Goal: Transaction & Acquisition: Register for event/course

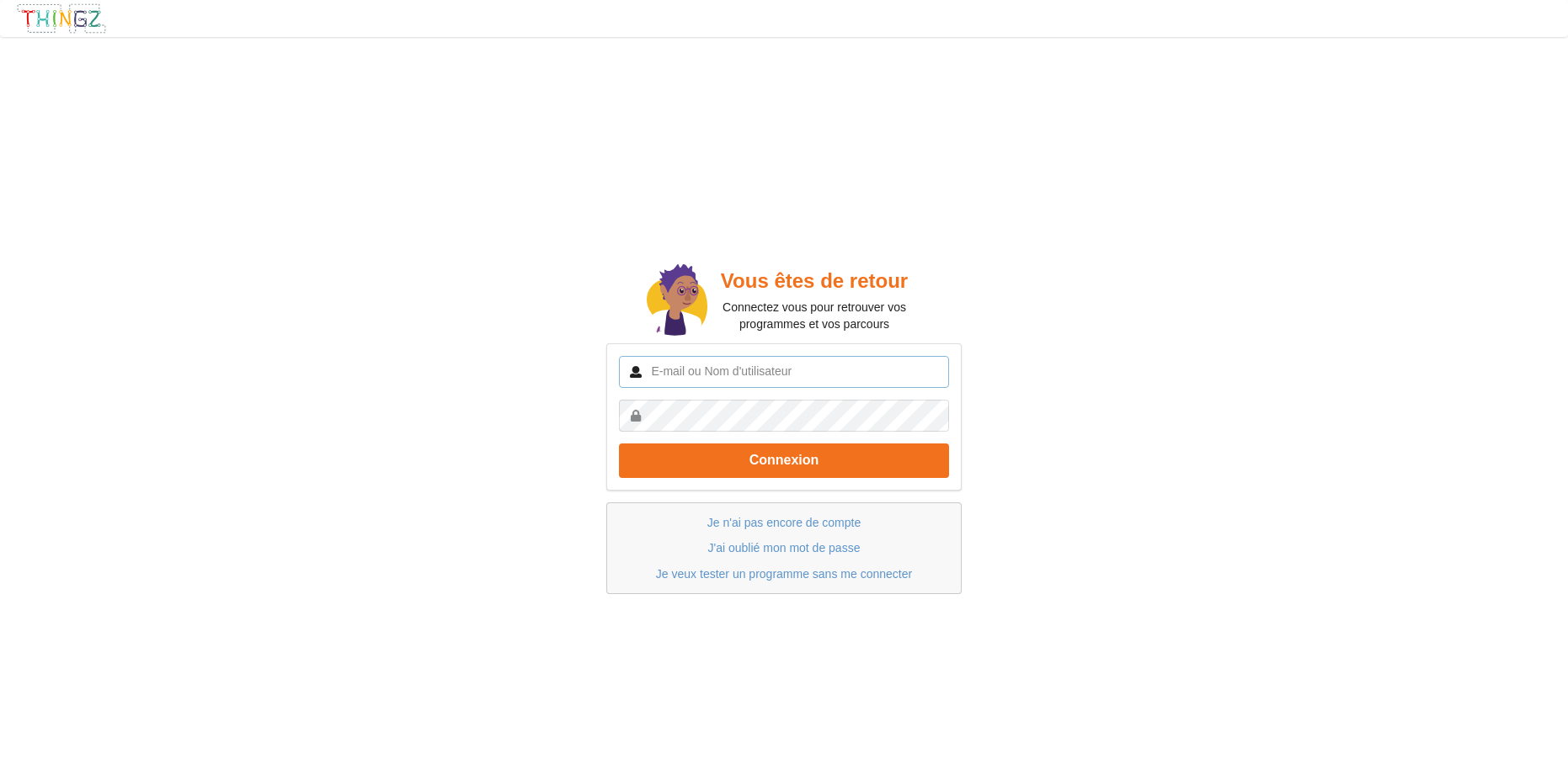
click at [695, 376] on input "text" at bounding box center [784, 371] width 330 height 32
click at [771, 371] on input "[EMAIL_ADDRESS][PERSON_NAME]" at bounding box center [784, 371] width 330 height 32
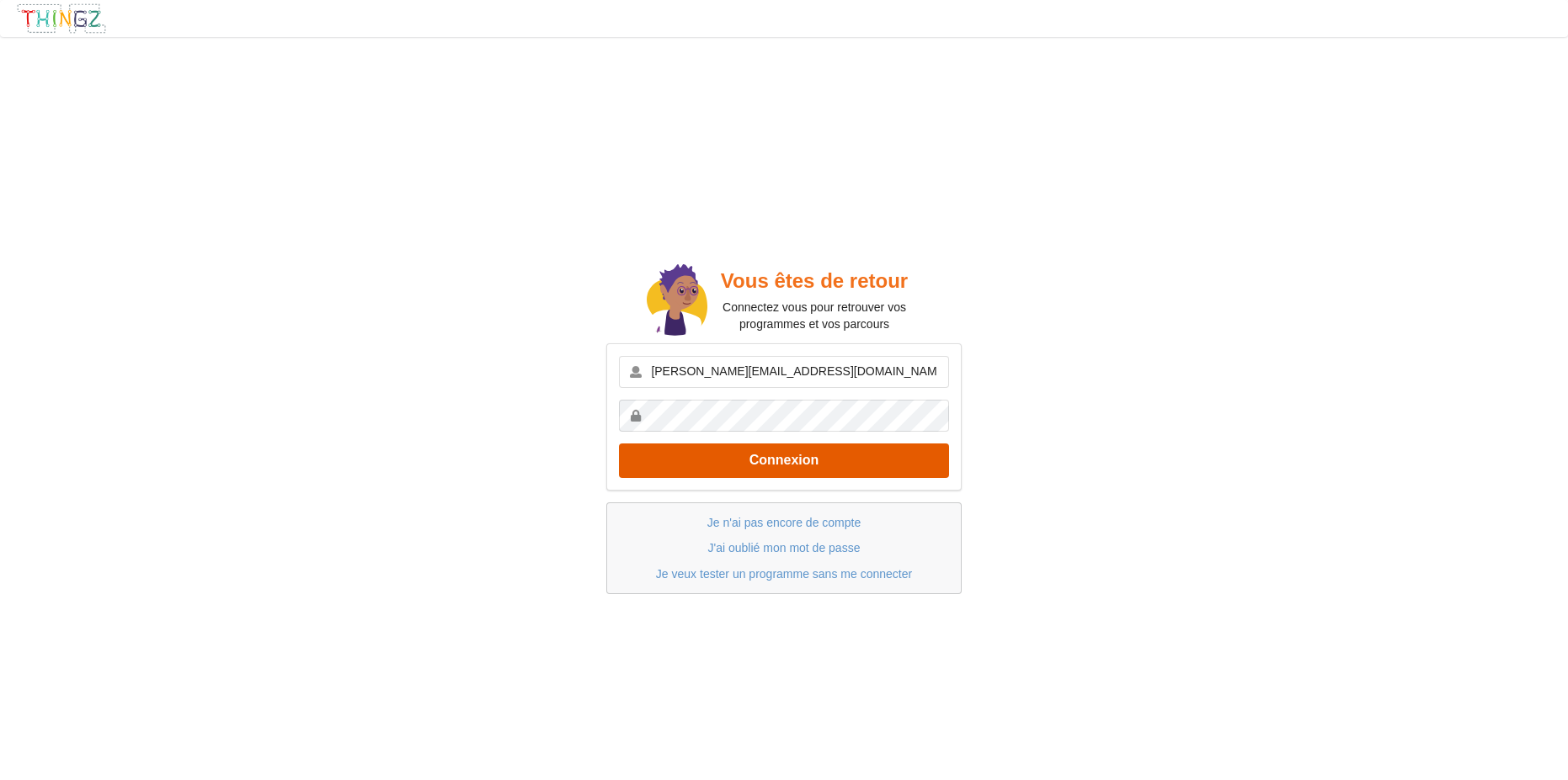
click at [777, 460] on button "Connexion" at bounding box center [784, 460] width 330 height 34
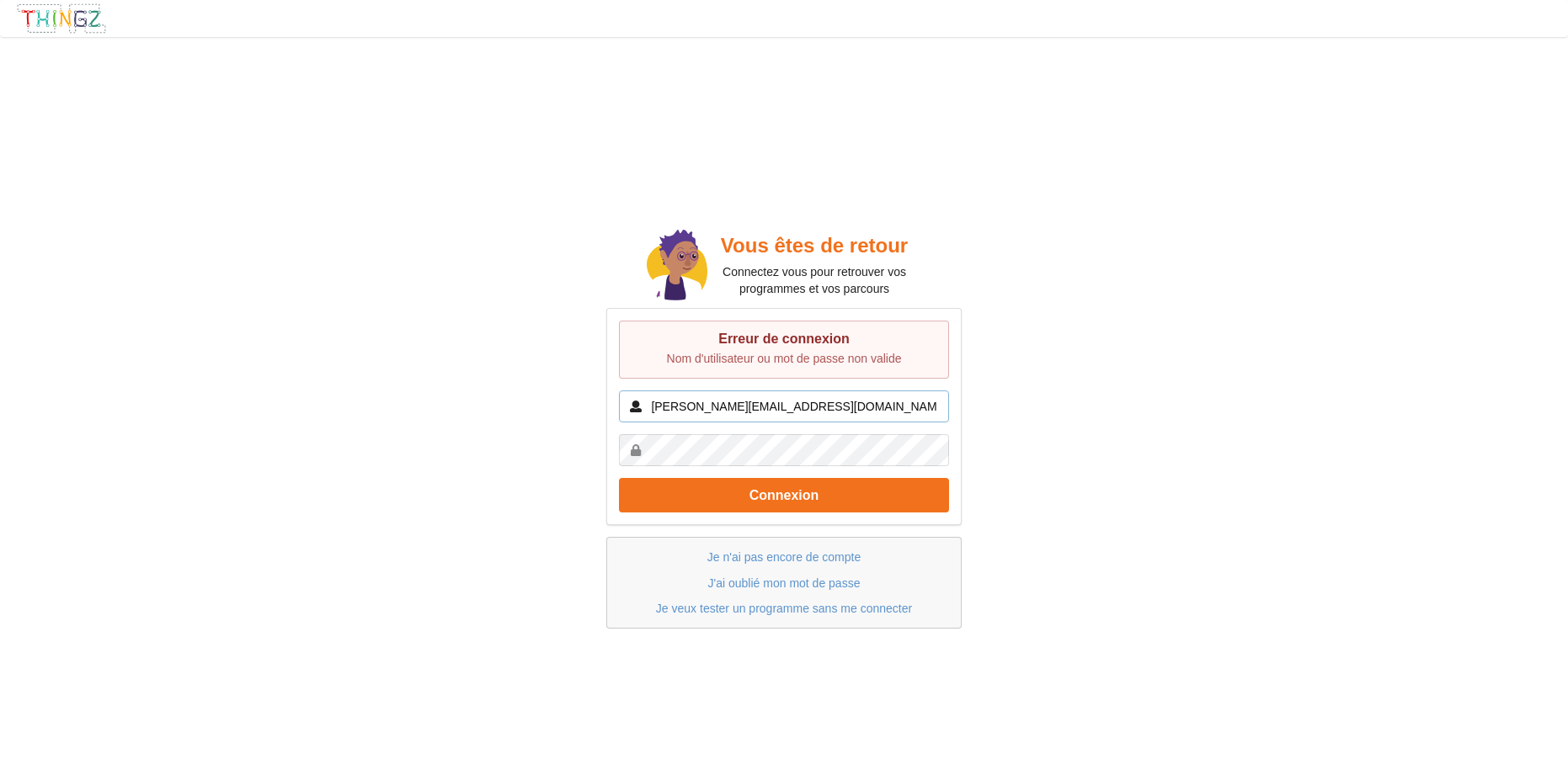
click at [807, 407] on input "[PERSON_NAME][EMAIL_ADDRESS][DOMAIN_NAME]" at bounding box center [784, 407] width 330 height 32
drag, startPoint x: 737, startPoint y: 408, endPoint x: 670, endPoint y: 408, distance: 67.0
click at [670, 408] on input "[PERSON_NAME][EMAIL_ADDRESS][DOMAIN_NAME]" at bounding box center [784, 407] width 330 height 32
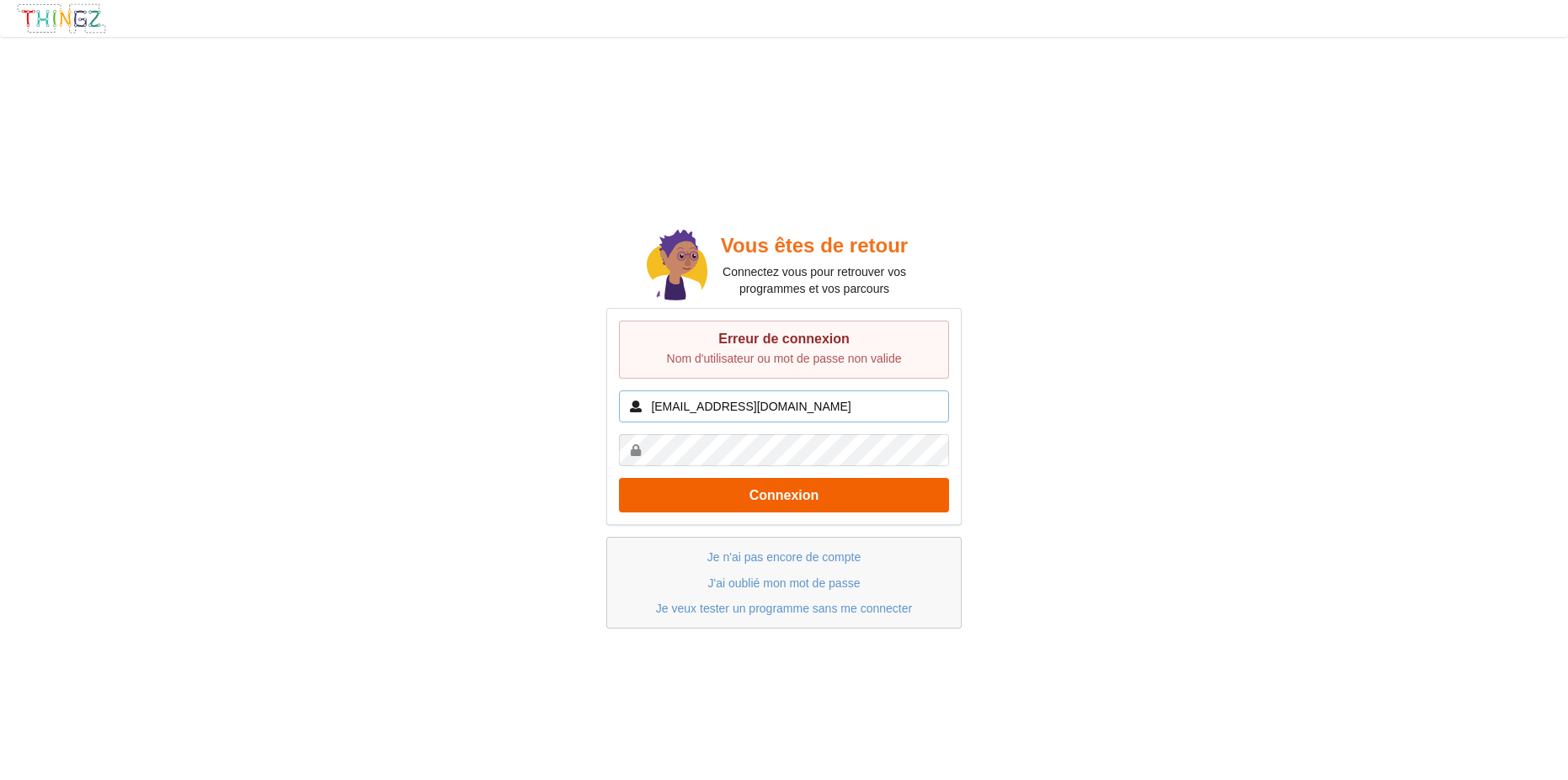
type input "[EMAIL_ADDRESS][DOMAIN_NAME]"
click at [771, 500] on button "Connexion" at bounding box center [784, 495] width 330 height 34
click at [777, 586] on link "J'ai oublié mon mot de passe" at bounding box center [784, 584] width 152 height 14
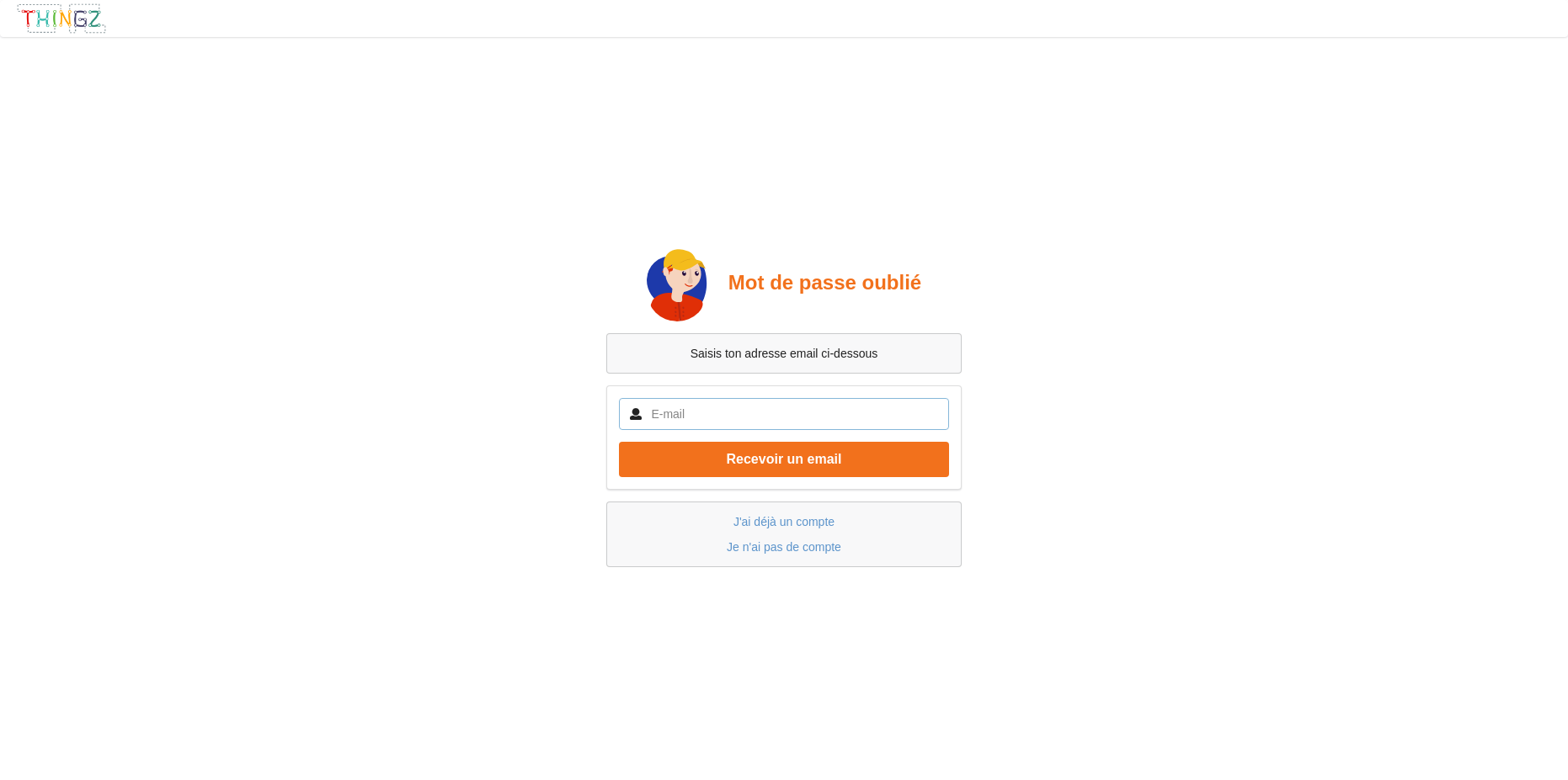
click at [685, 412] on input "text" at bounding box center [784, 414] width 330 height 32
click at [619, 442] on button "Recevoir un email" at bounding box center [784, 459] width 330 height 34
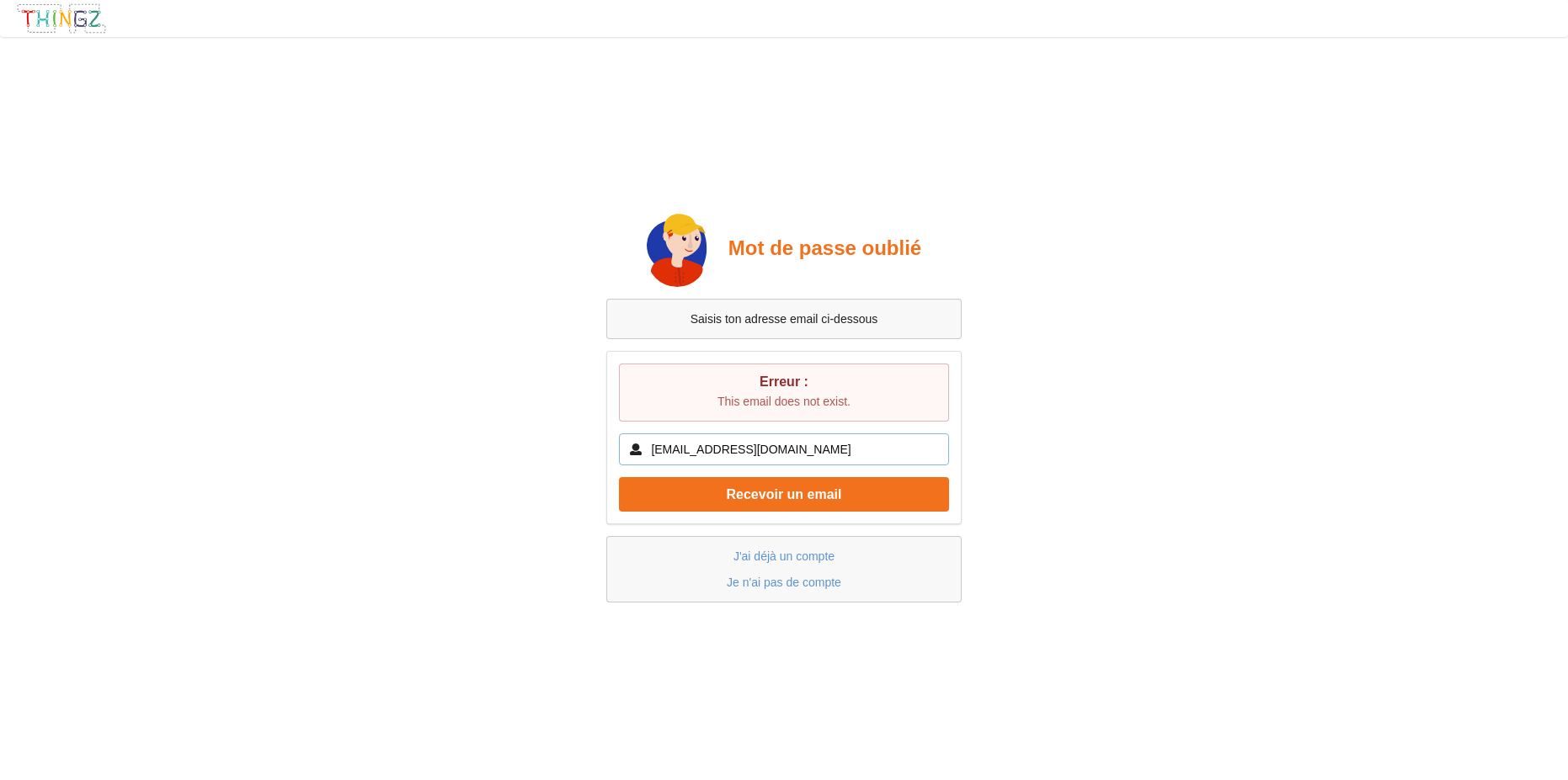
drag, startPoint x: 743, startPoint y: 451, endPoint x: 604, endPoint y: 447, distance: 139.1
click at [620, 447] on input "[EMAIL_ADDRESS][DOMAIN_NAME]" at bounding box center [784, 449] width 330 height 32
type input "[PERSON_NAME][EMAIL_ADDRESS][DOMAIN_NAME]"
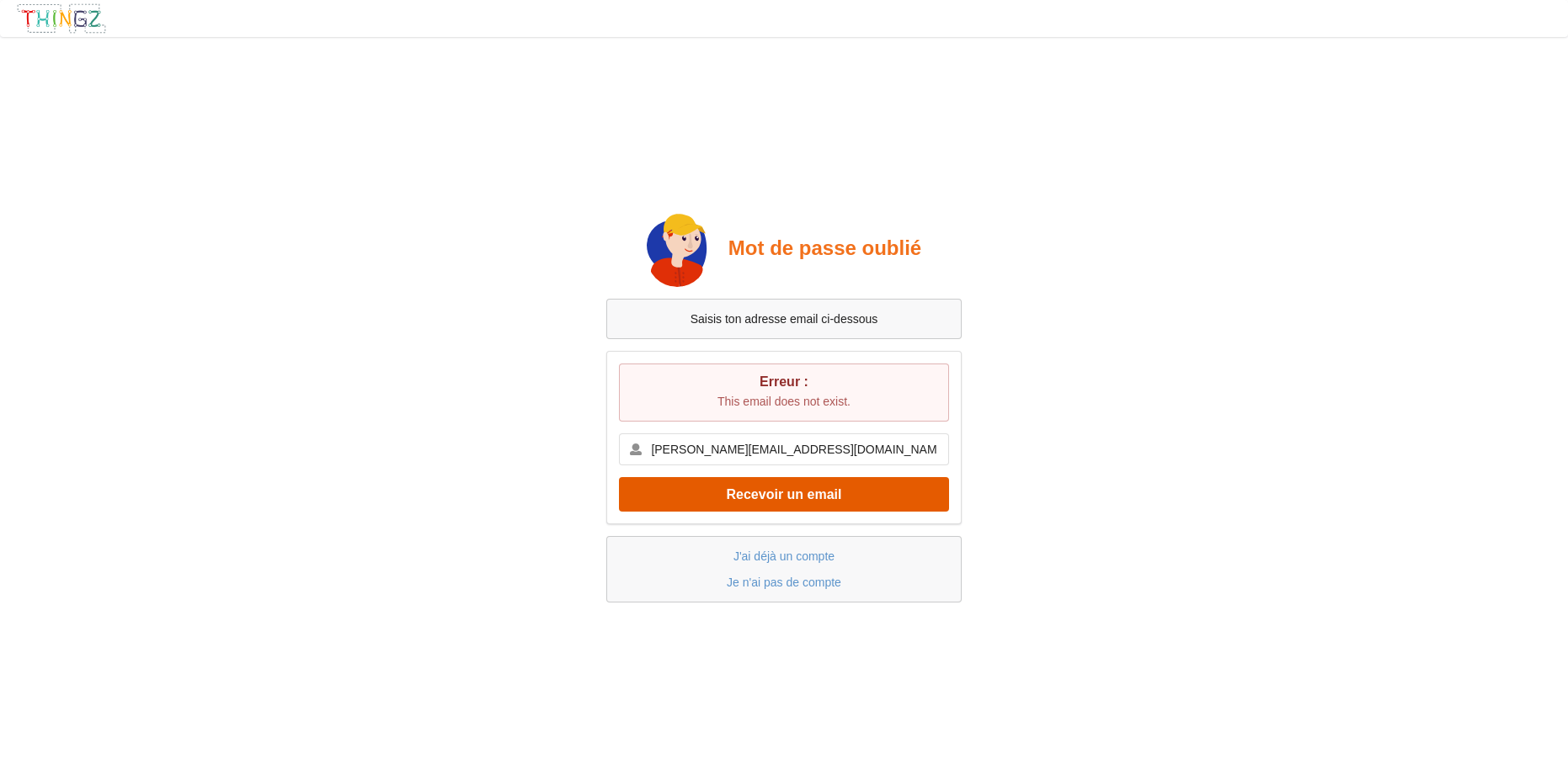
click at [768, 500] on button "Recevoir un email" at bounding box center [784, 494] width 330 height 34
click at [785, 585] on link "Je n'ai pas de compte" at bounding box center [784, 583] width 115 height 14
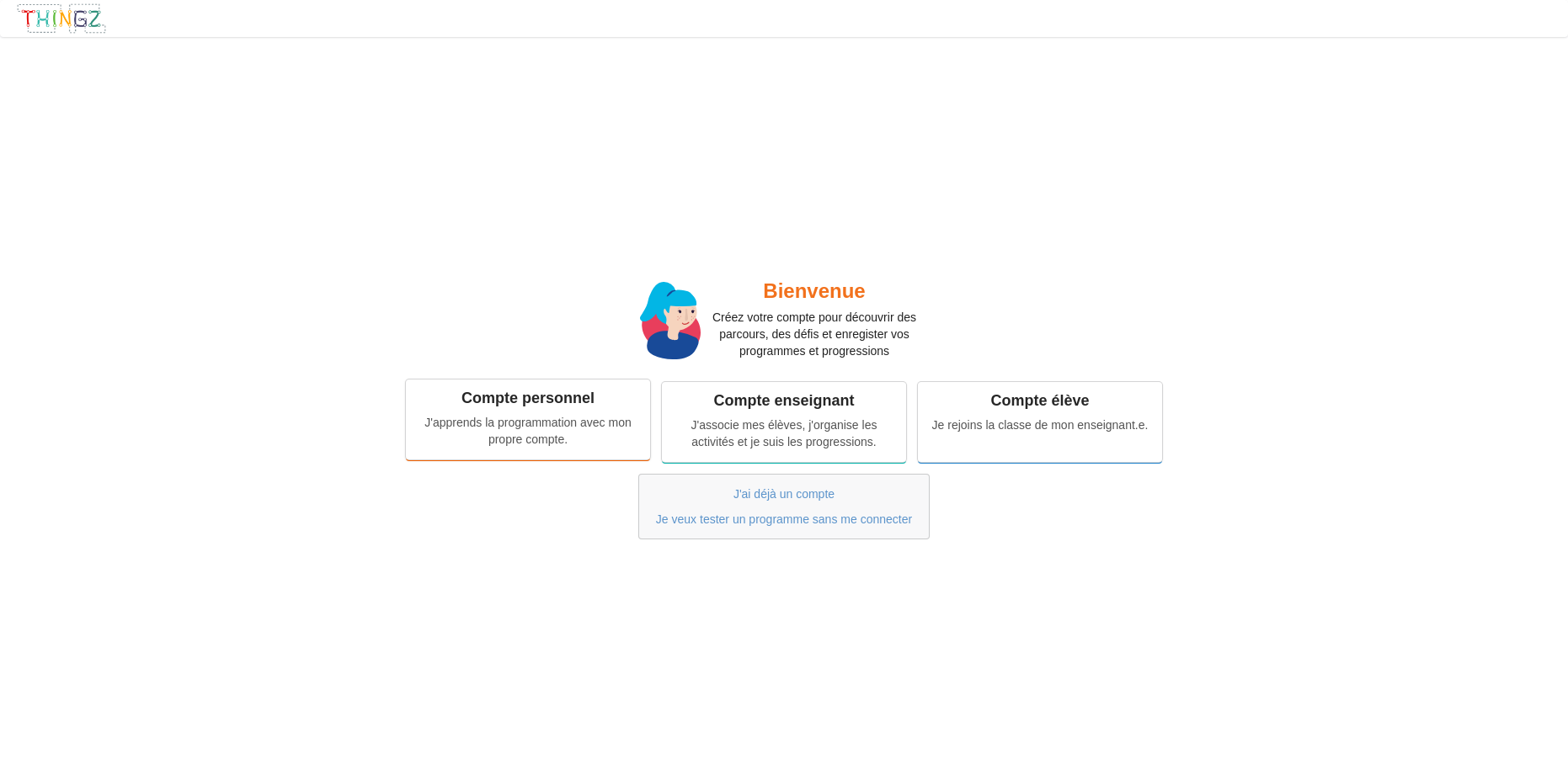
click at [528, 419] on div "J'apprends la programmation avec mon propre compte." at bounding box center [528, 431] width 221 height 33
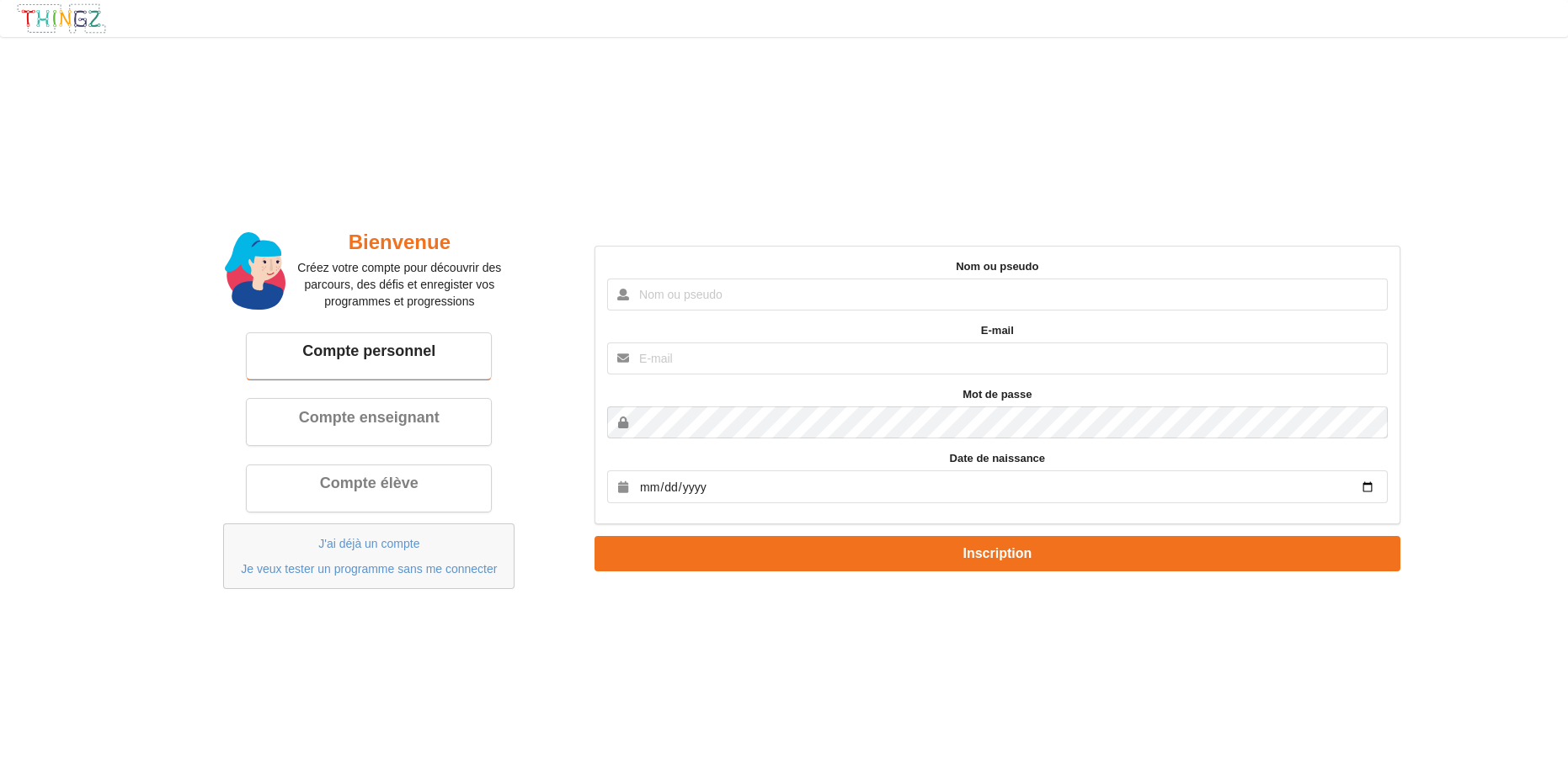
click at [671, 300] on input "text" at bounding box center [997, 295] width 780 height 32
type input "Philopate"
click at [771, 199] on div "Bienvenue Créez votre compte pour découvrir des parcours, des défis et enregist…" at bounding box center [784, 409] width 1592 height 767
click at [678, 367] on input "text" at bounding box center [997, 359] width 780 height 32
type input "[EMAIL_ADDRESS][DOMAIN_NAME]"
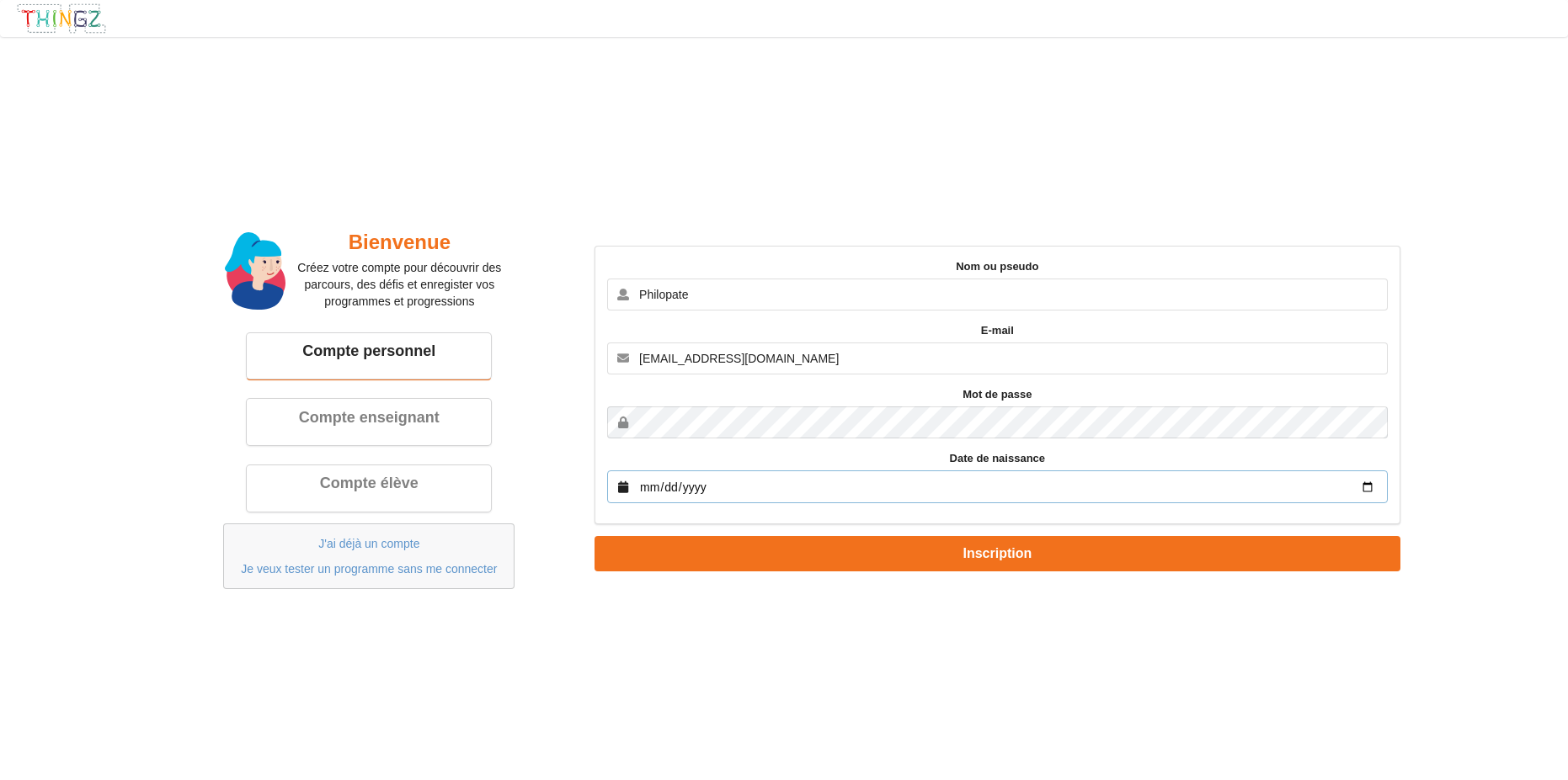
click at [655, 487] on input "date" at bounding box center [997, 486] width 780 height 32
click at [675, 488] on input "date" at bounding box center [997, 486] width 780 height 32
type input "[DATE]"
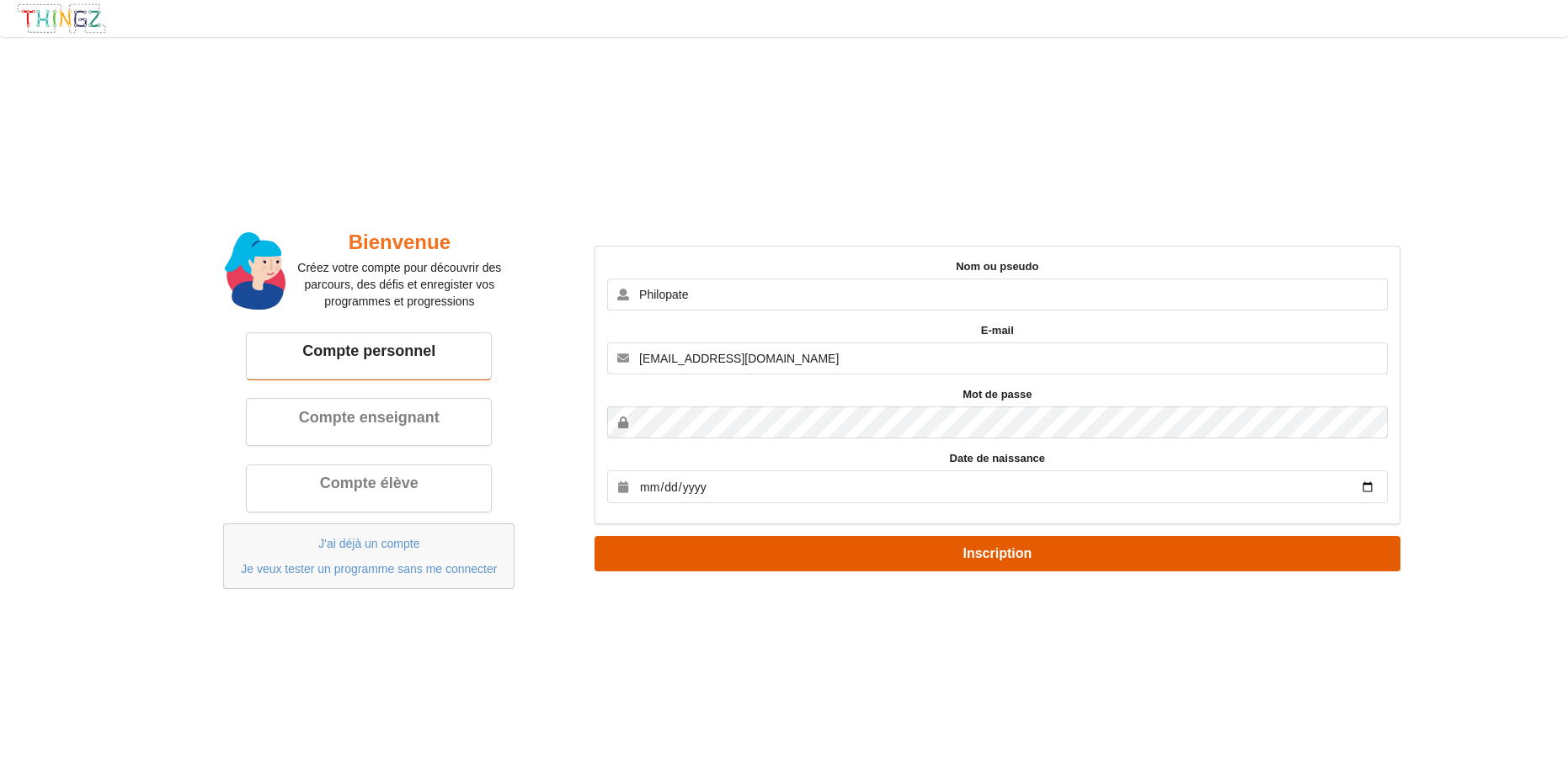
click at [998, 559] on button "Inscription" at bounding box center [998, 553] width 806 height 34
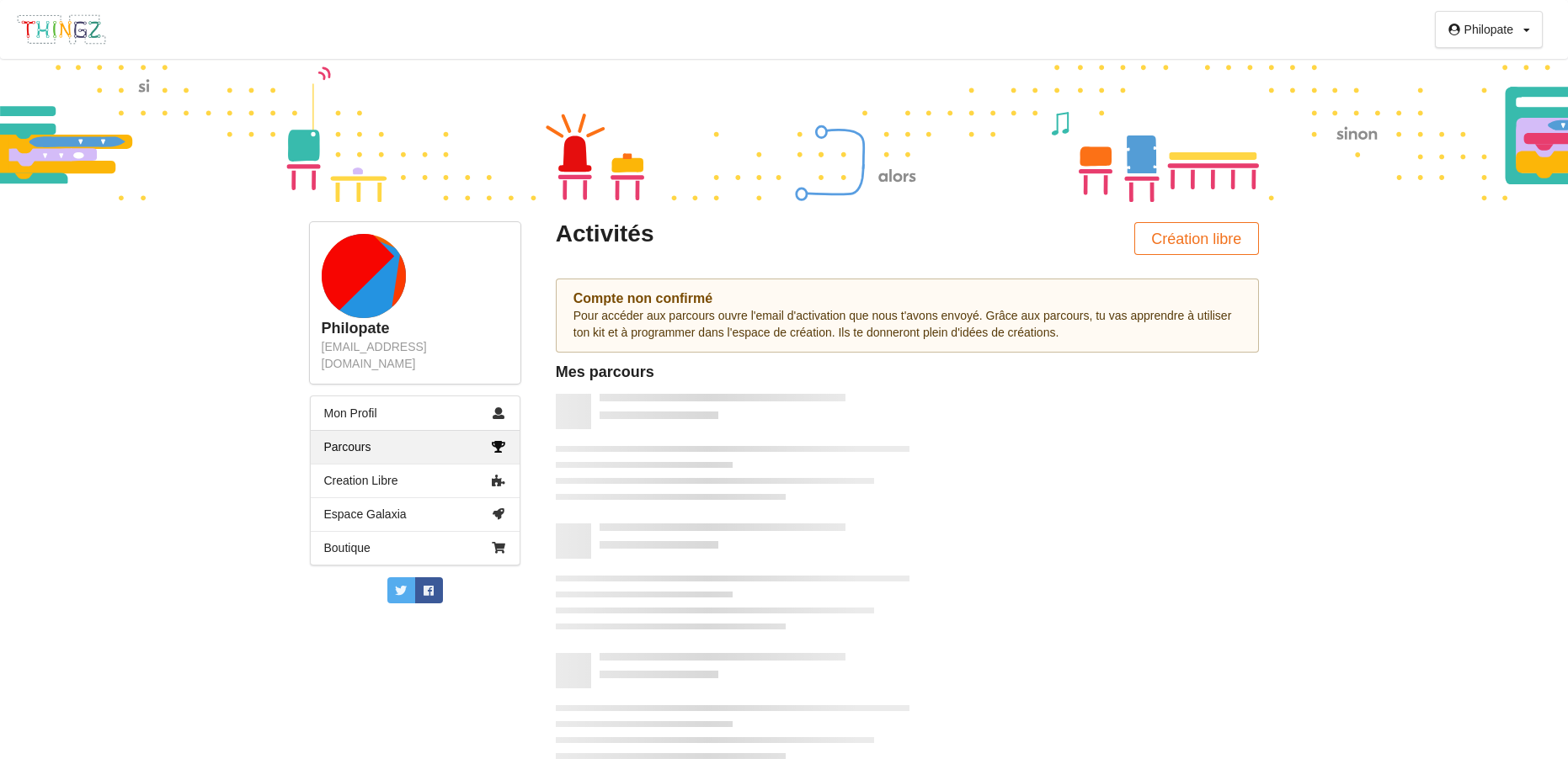
click at [61, 32] on img at bounding box center [61, 30] width 91 height 32
click at [364, 396] on link "Mon Profil" at bounding box center [414, 413] width 209 height 33
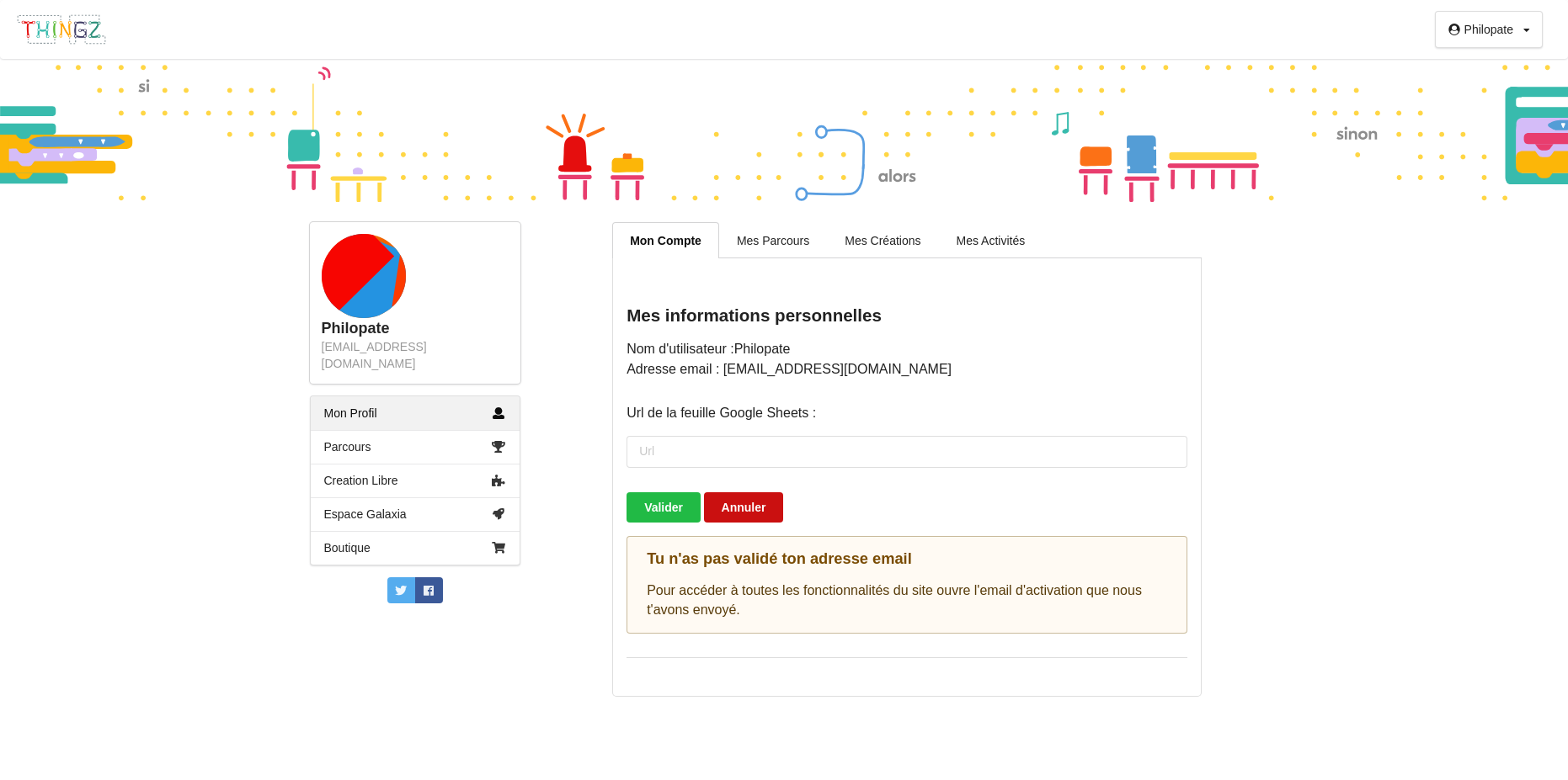
click at [746, 512] on button "Annuler" at bounding box center [744, 508] width 80 height 31
click at [747, 511] on button "Annuler" at bounding box center [744, 508] width 80 height 31
click at [57, 19] on img at bounding box center [61, 30] width 91 height 32
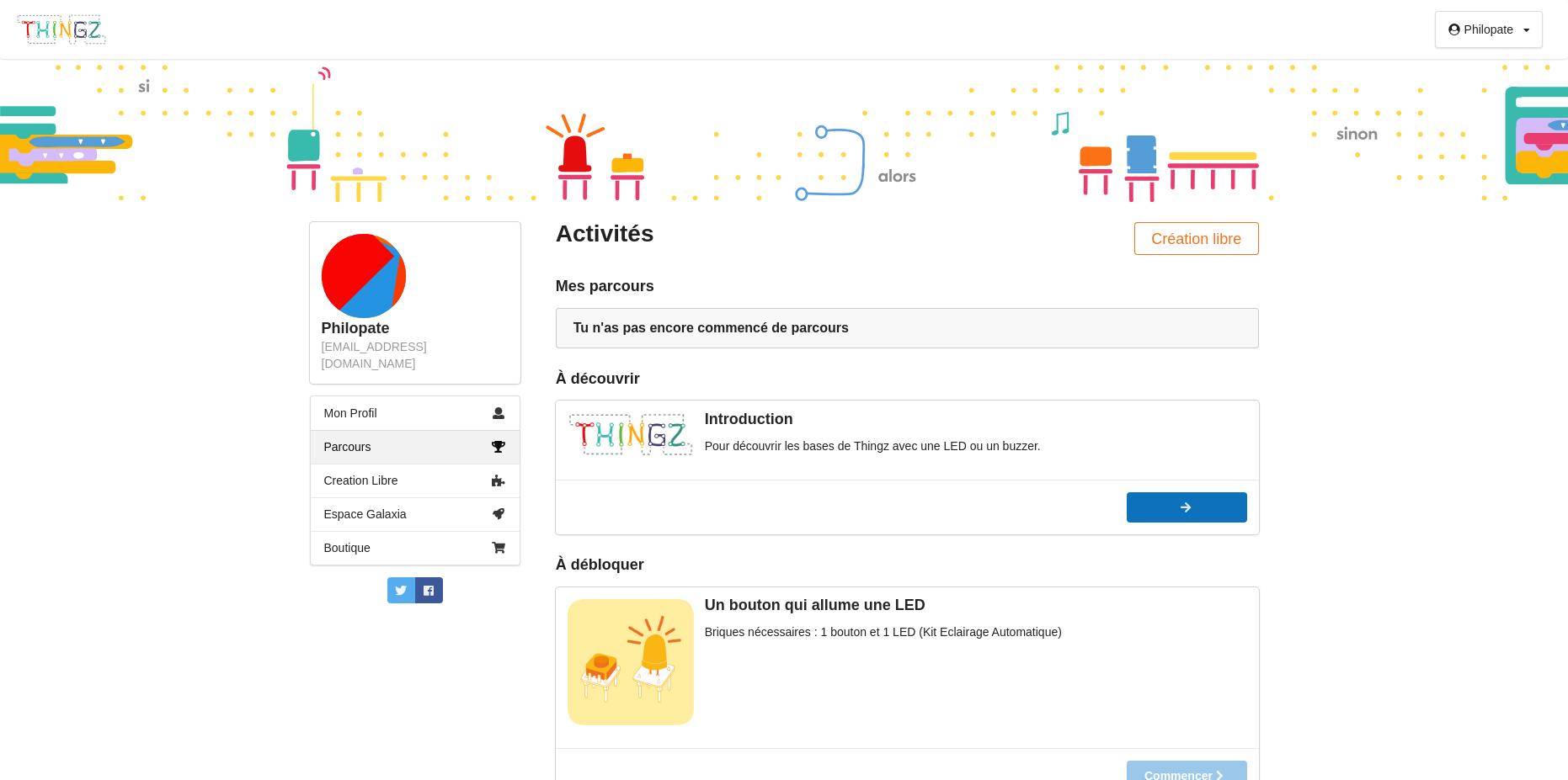
click at [1193, 509] on icon at bounding box center [1184, 508] width 14 height 12
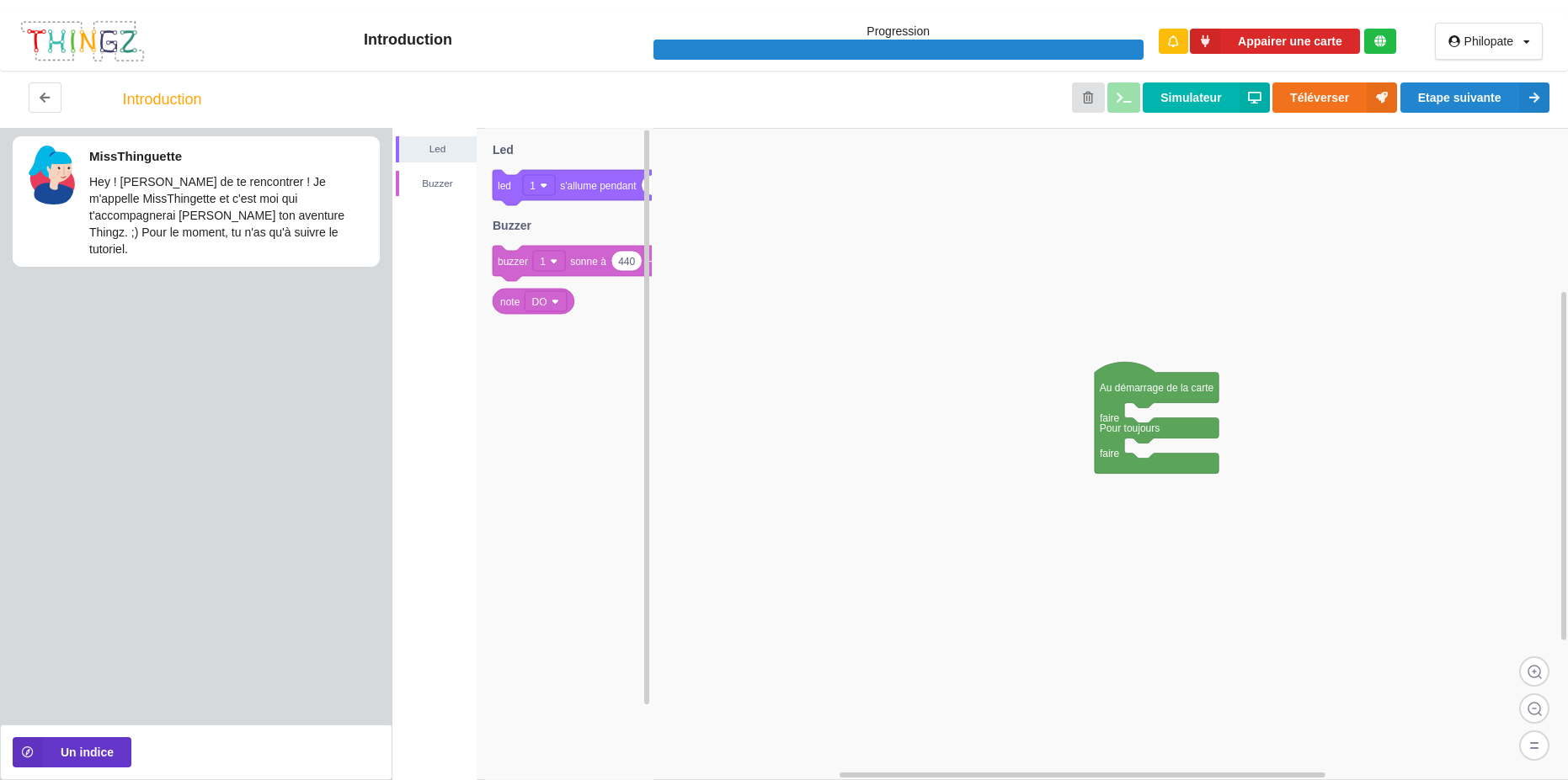
click at [1501, 40] on div "Philopate" at bounding box center [1488, 41] width 49 height 12
click at [1501, 39] on div "Philopate" at bounding box center [1488, 41] width 49 height 12
click at [1282, 47] on button "Appairer une carte" at bounding box center [1275, 42] width 171 height 26
click at [1381, 40] on icon at bounding box center [1380, 41] width 12 height 12
click at [1325, 46] on button "Appairer une carte" at bounding box center [1275, 42] width 171 height 26
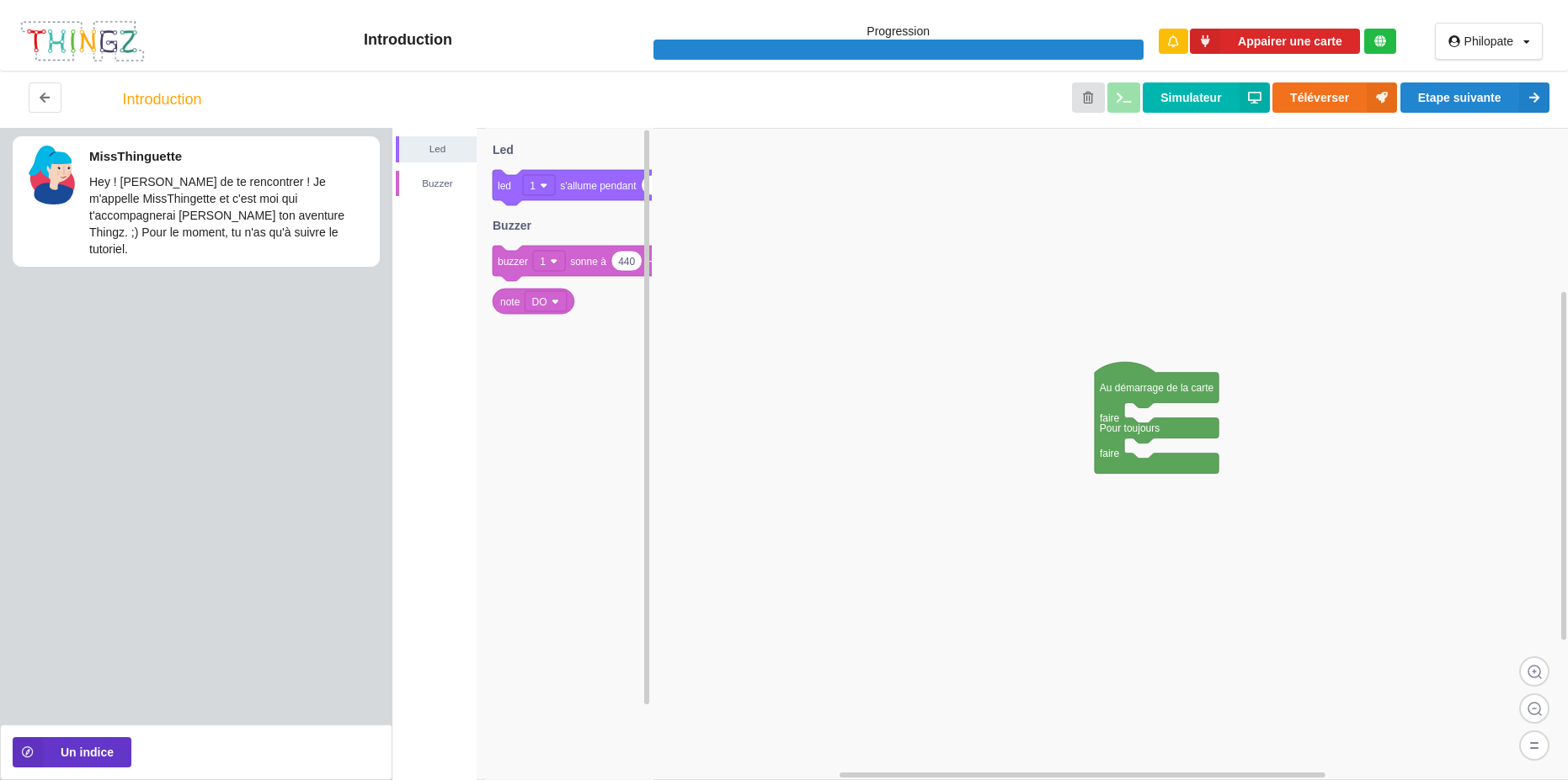
click at [1265, 55] on div "Appairer une carte" at bounding box center [1276, 42] width 266 height 59
click at [1269, 51] on button "Appairer une carte" at bounding box center [1275, 42] width 171 height 26
click at [1293, 44] on button "Appairer une carte" at bounding box center [1275, 42] width 171 height 26
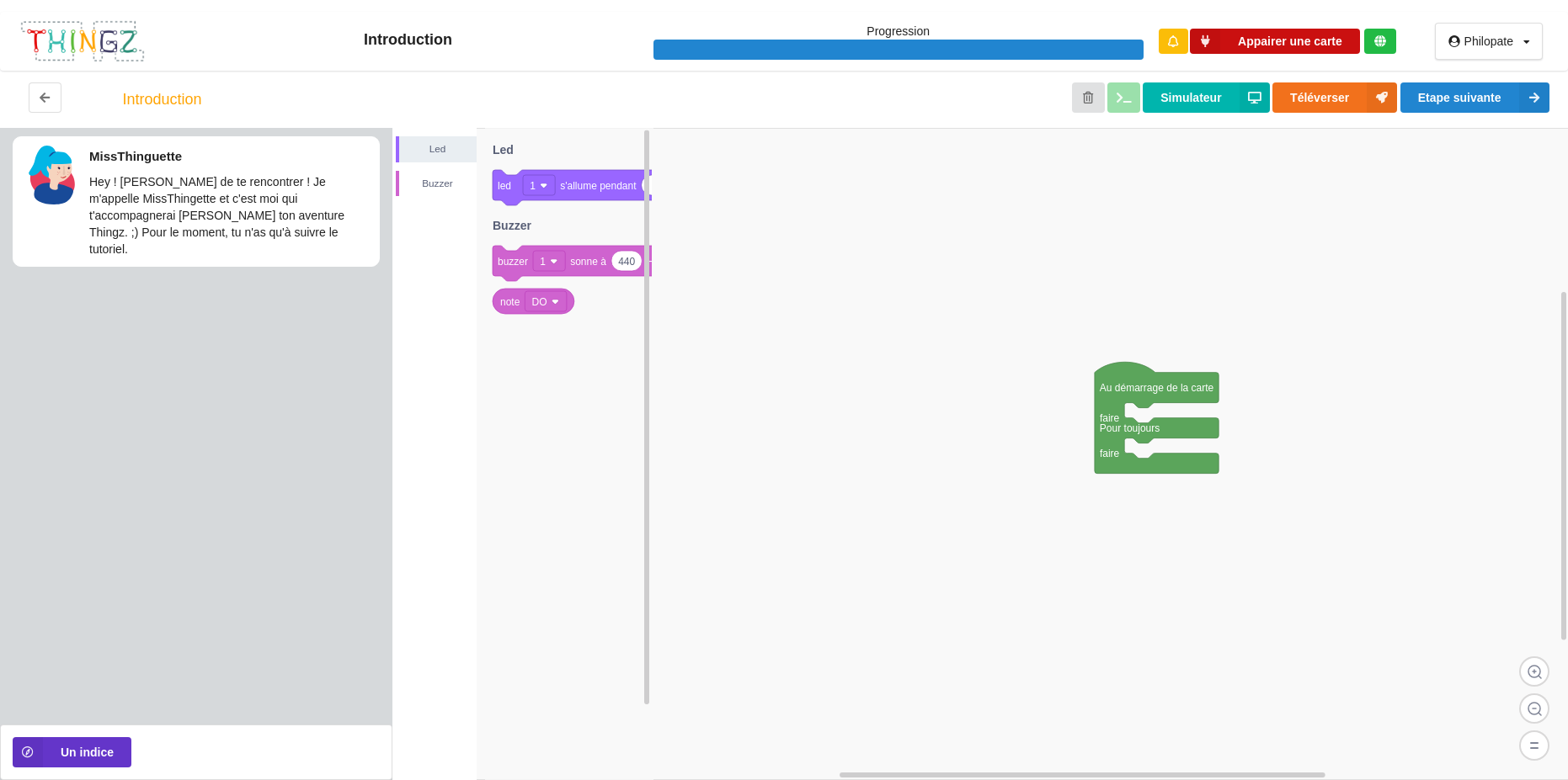
click at [1293, 44] on button "Appairer une carte" at bounding box center [1275, 42] width 171 height 26
click at [1274, 42] on button "Appairer une carte" at bounding box center [1275, 42] width 171 height 26
click at [1258, 43] on button "Appairer une carte" at bounding box center [1275, 42] width 171 height 26
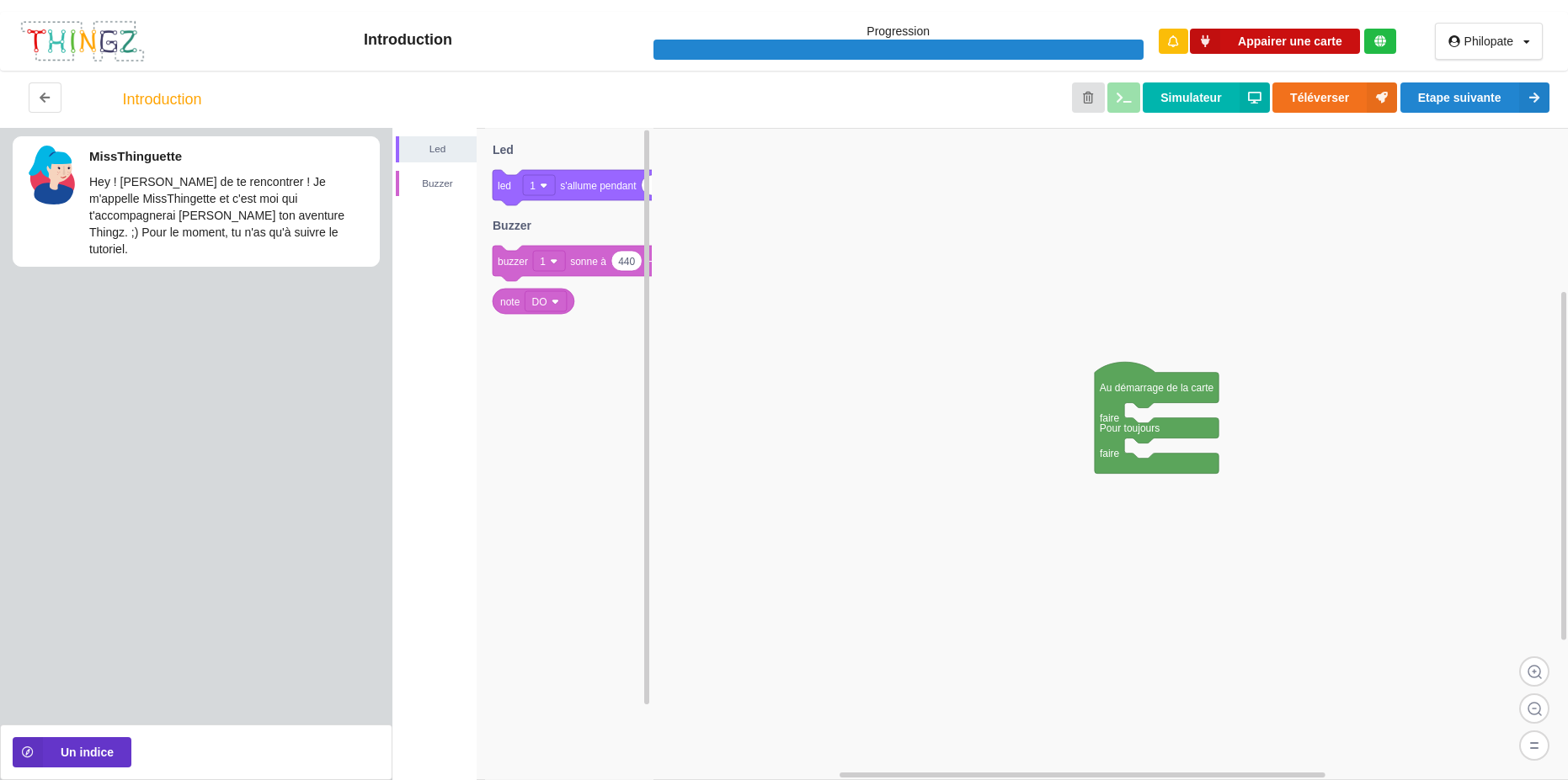
click at [1258, 43] on button "Appairer une carte" at bounding box center [1275, 42] width 171 height 26
click at [1504, 44] on div "Philopate" at bounding box center [1488, 41] width 49 height 12
click at [1469, 75] on div "Profil" at bounding box center [1482, 75] width 96 height 31
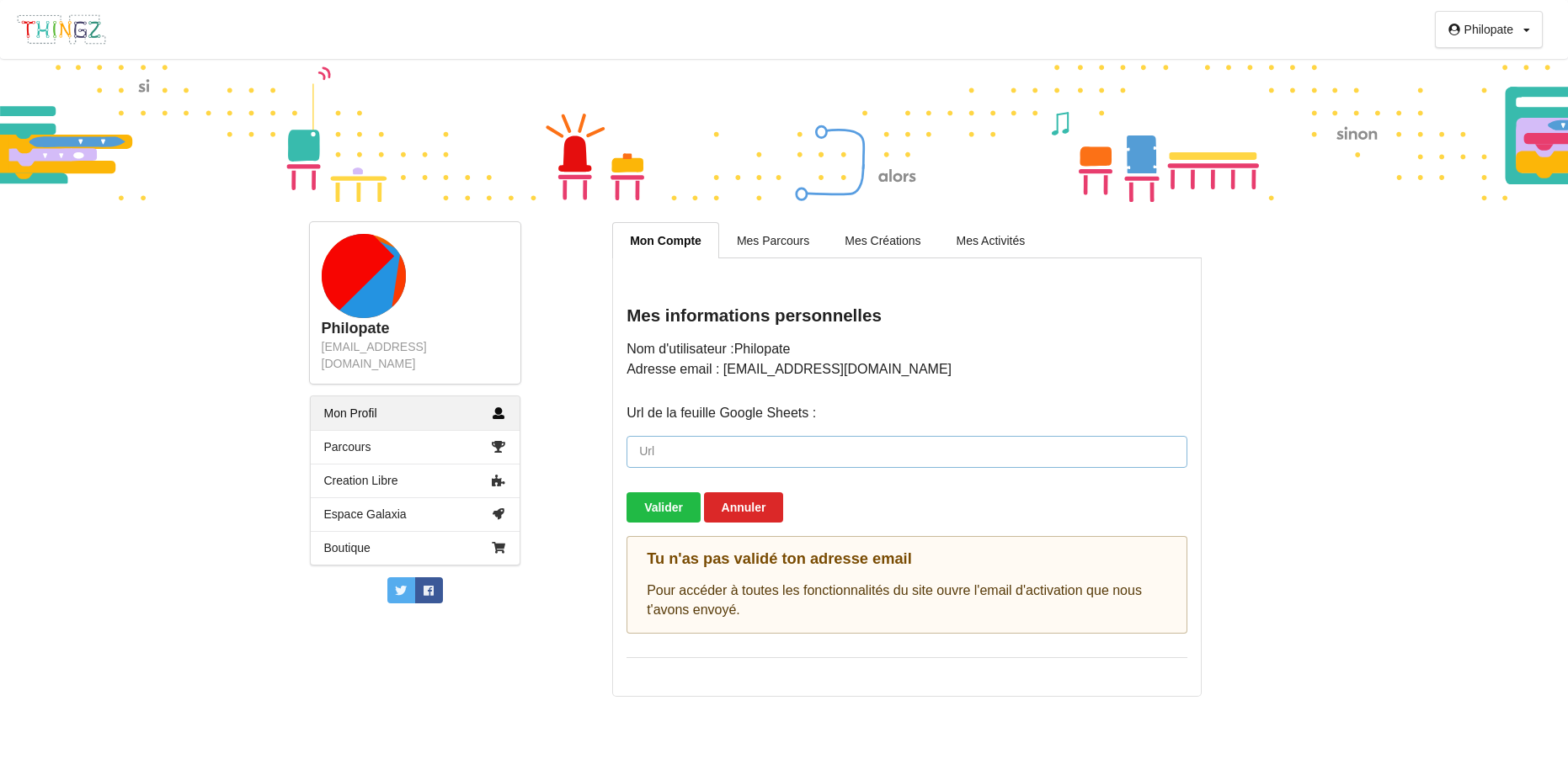
click at [658, 457] on input "url" at bounding box center [906, 452] width 561 height 32
click at [666, 449] on input "url" at bounding box center [906, 452] width 561 height 32
paste input "[URL][DOMAIN_NAME][SECURITY_DATA]"
type input "[URL][DOMAIN_NAME][SECURITY_DATA]"
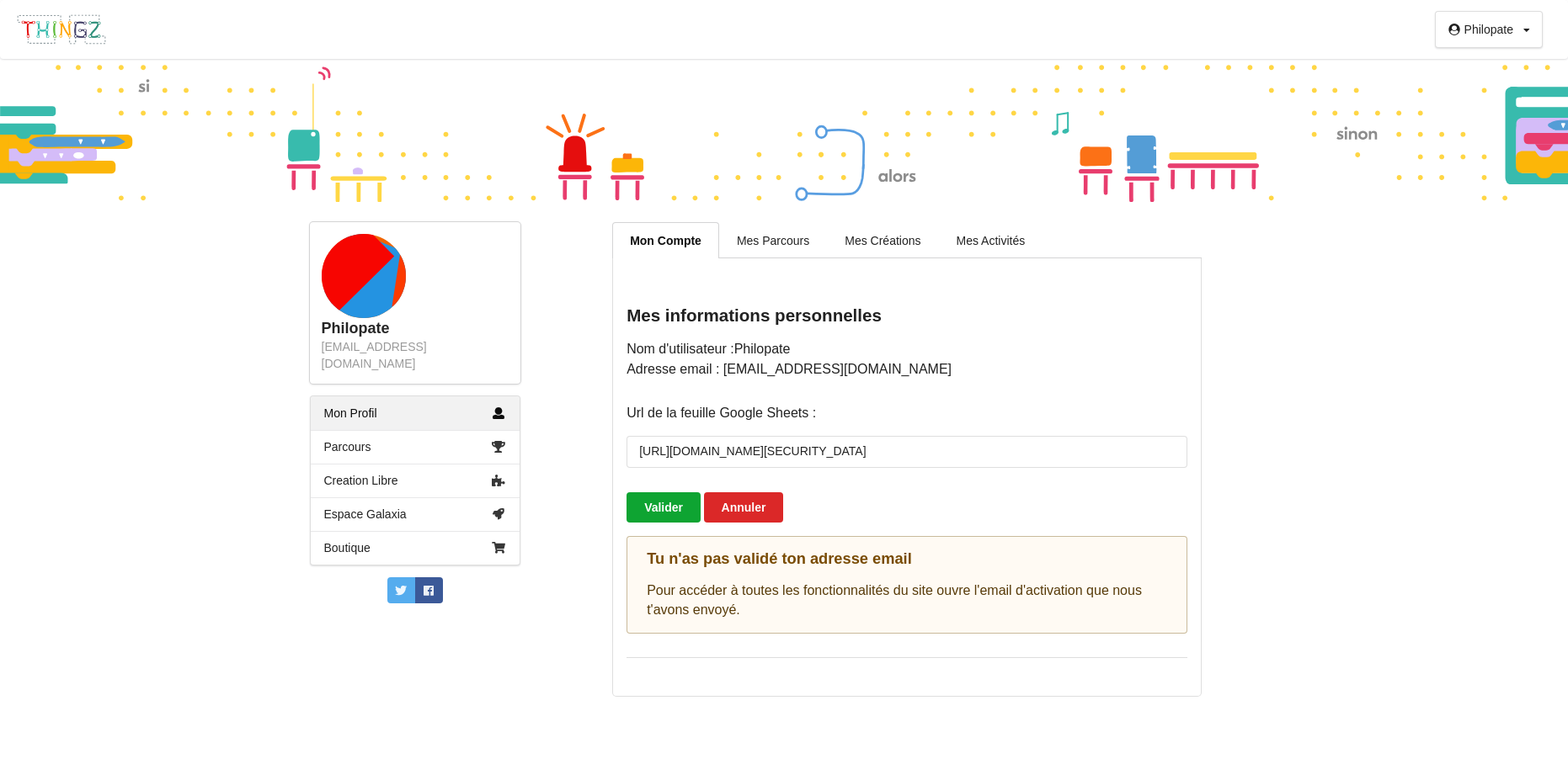
click at [664, 512] on button "Valider" at bounding box center [664, 508] width 74 height 31
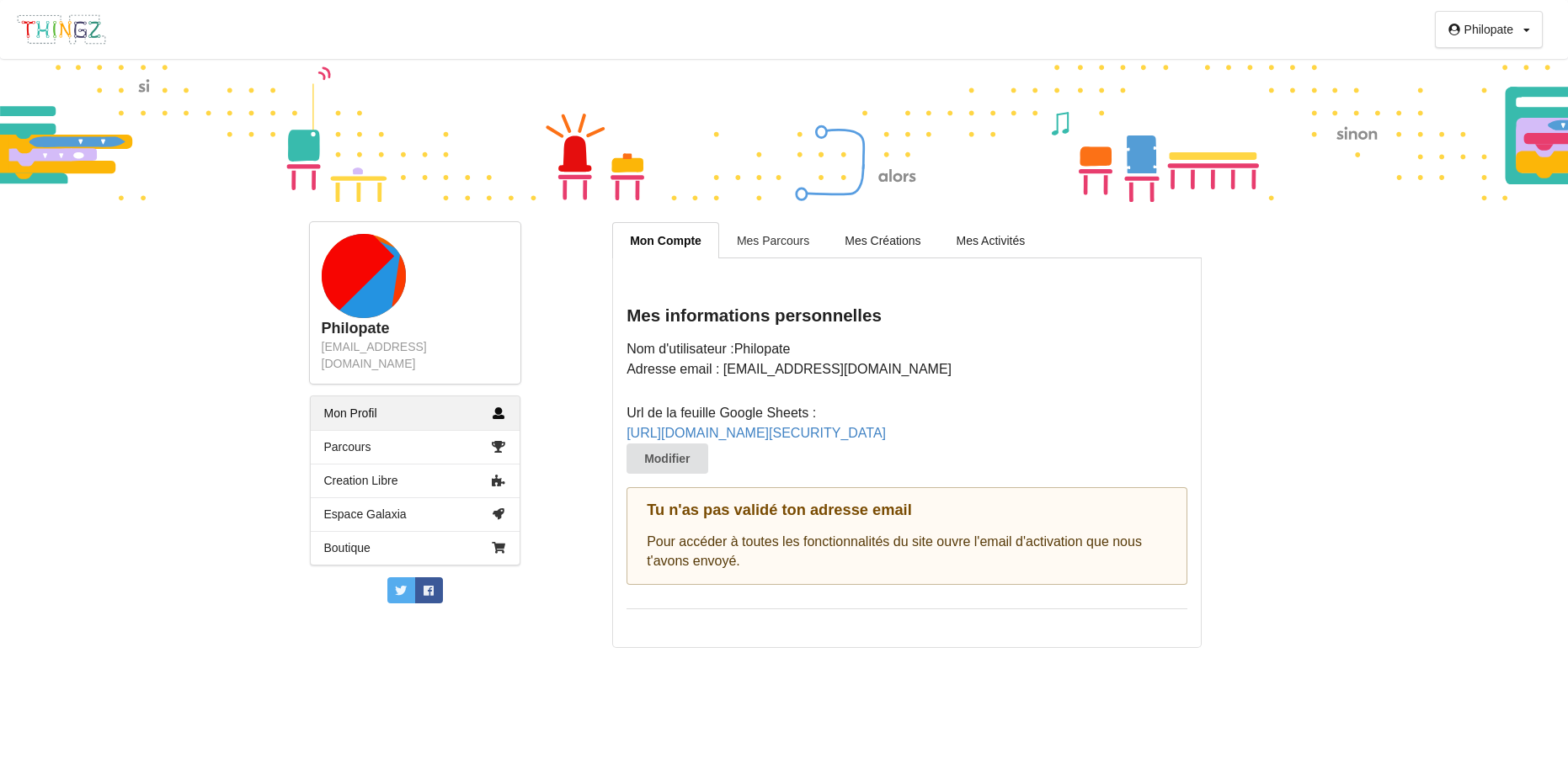
click at [760, 242] on link "Mes Parcours" at bounding box center [773, 240] width 107 height 35
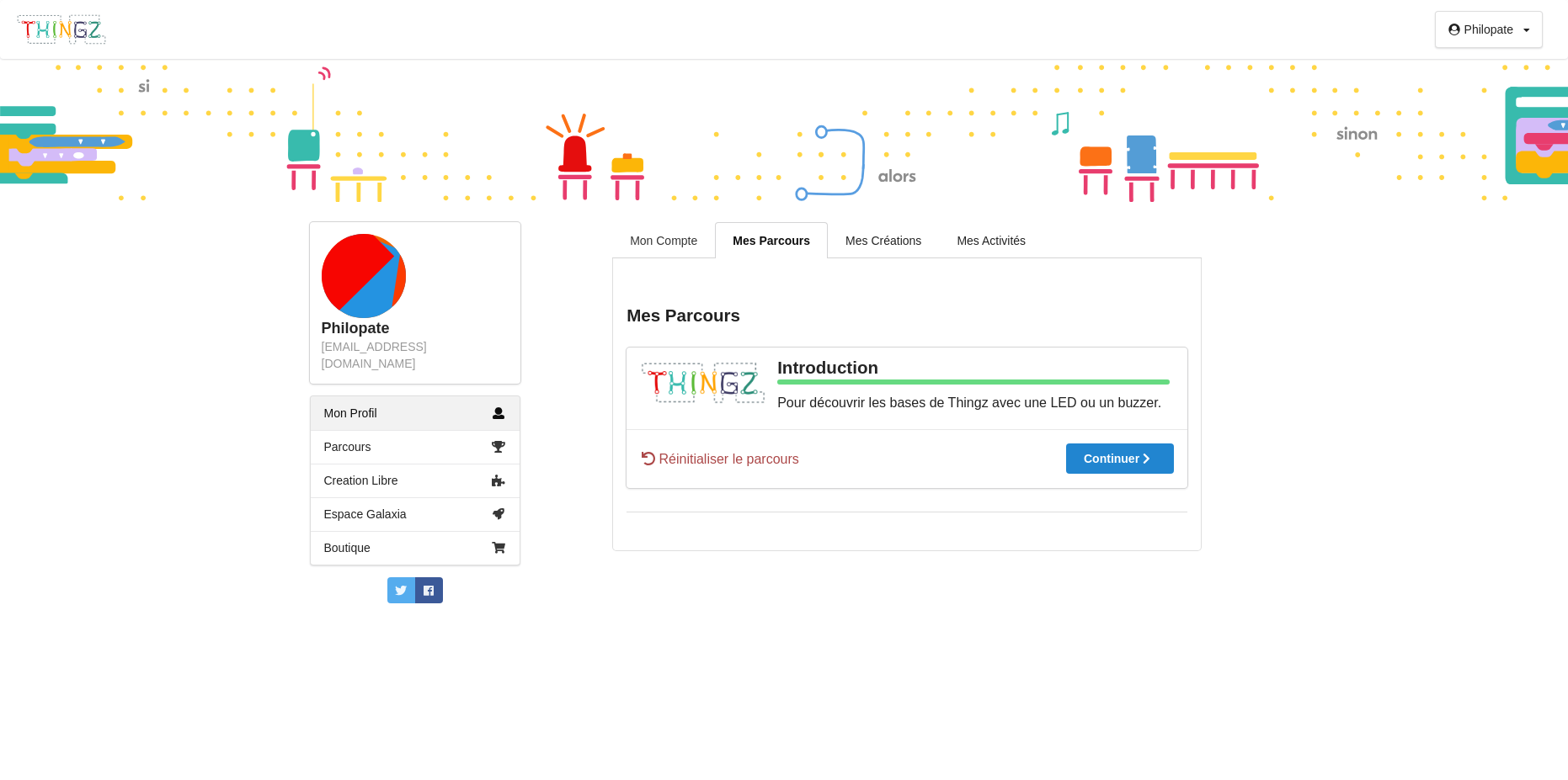
click at [661, 249] on link "Mon Compte" at bounding box center [664, 240] width 103 height 35
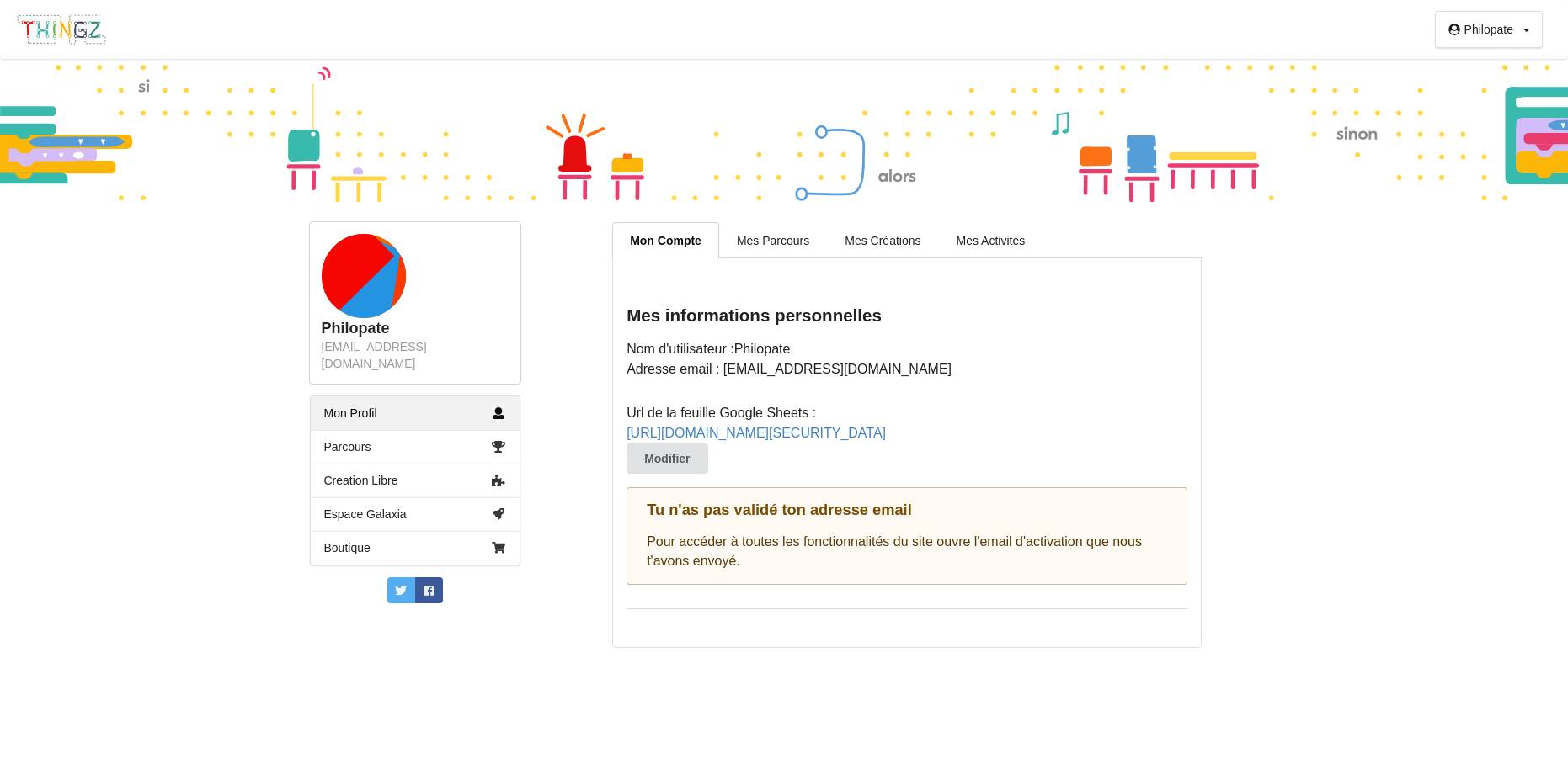
click at [57, 37] on img at bounding box center [61, 30] width 91 height 32
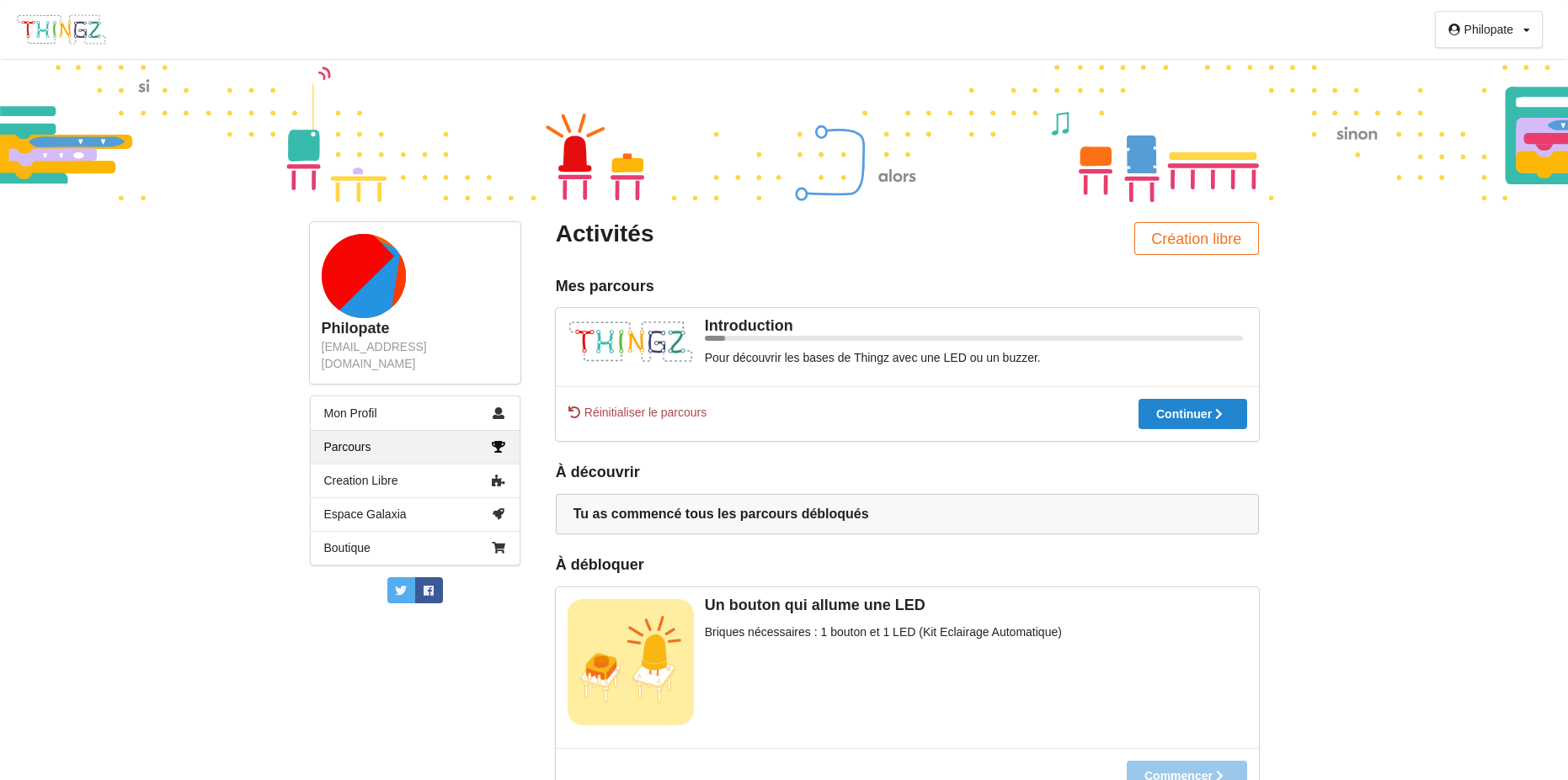
click at [1527, 32] on icon at bounding box center [1526, 30] width 6 height 10
click at [1480, 97] on div "Déconnexion" at bounding box center [1482, 94] width 96 height 31
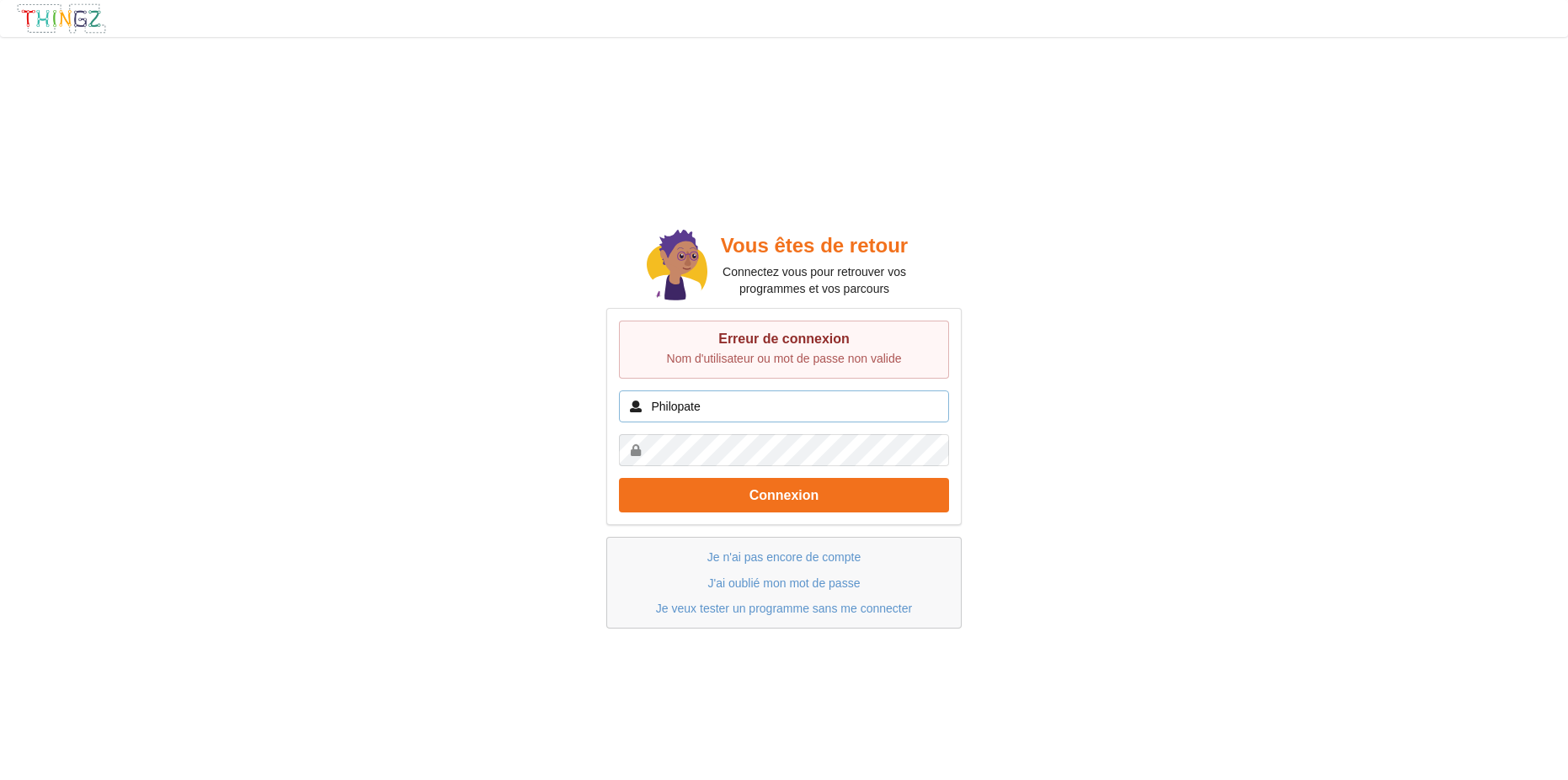
drag, startPoint x: 712, startPoint y: 414, endPoint x: 617, endPoint y: 414, distance: 95.0
click at [619, 414] on input "Philopate" at bounding box center [784, 407] width 330 height 32
drag, startPoint x: 733, startPoint y: 414, endPoint x: 614, endPoint y: 410, distance: 119.1
click at [619, 410] on input "Philopate" at bounding box center [784, 407] width 330 height 32
click at [1109, 446] on div "Vous êtes de retour Connectez vous pour retrouver vos programmes et vos parcour…" at bounding box center [784, 427] width 1592 height 804
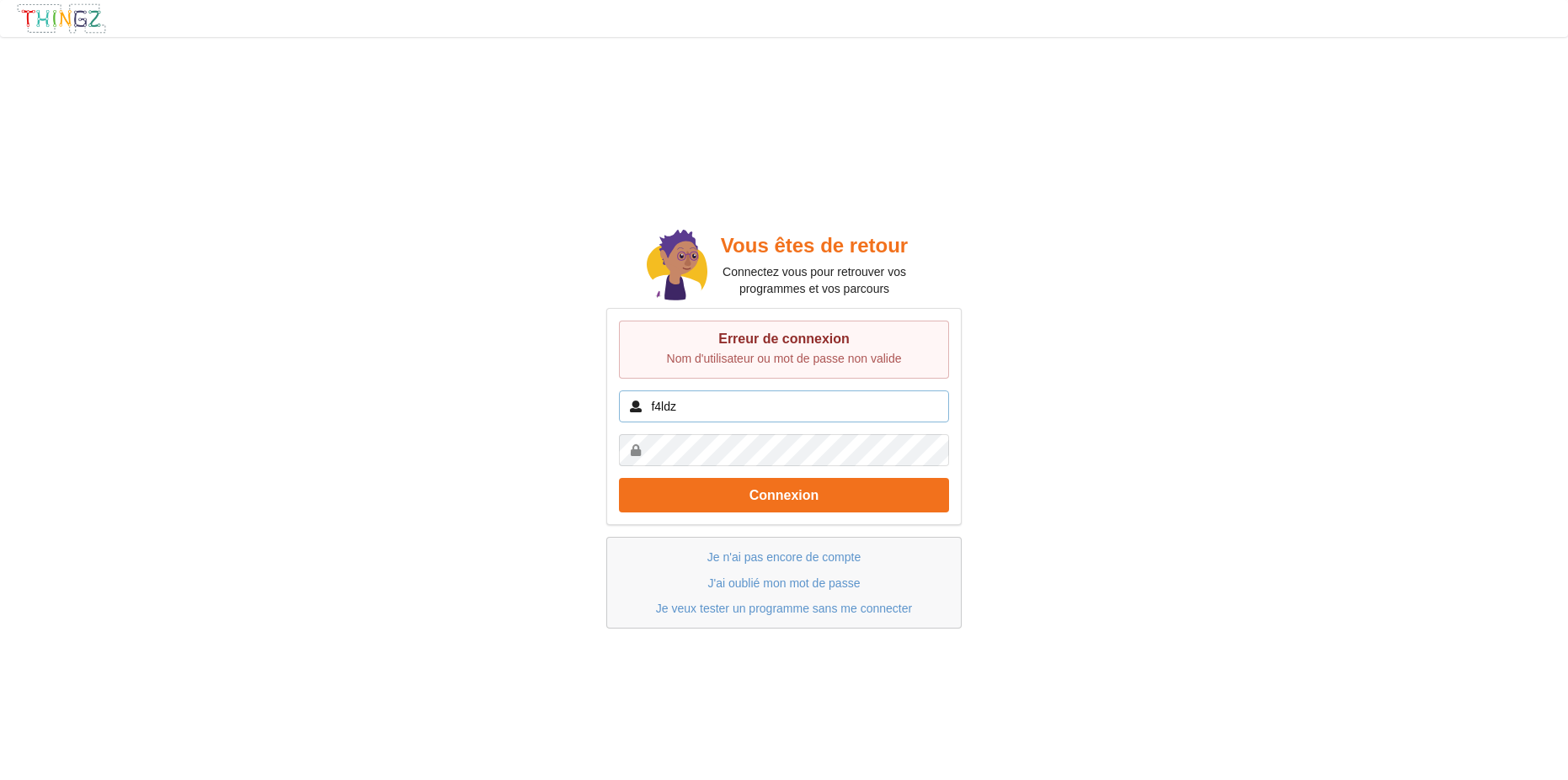
click at [694, 410] on input "f4ldz" at bounding box center [784, 407] width 330 height 32
type input "[EMAIL_ADDRESS][DOMAIN_NAME]"
click at [1180, 467] on div "Vous êtes de retour Connectez vous pour retrouver vos programmes et vos parcour…" at bounding box center [784, 427] width 1592 height 804
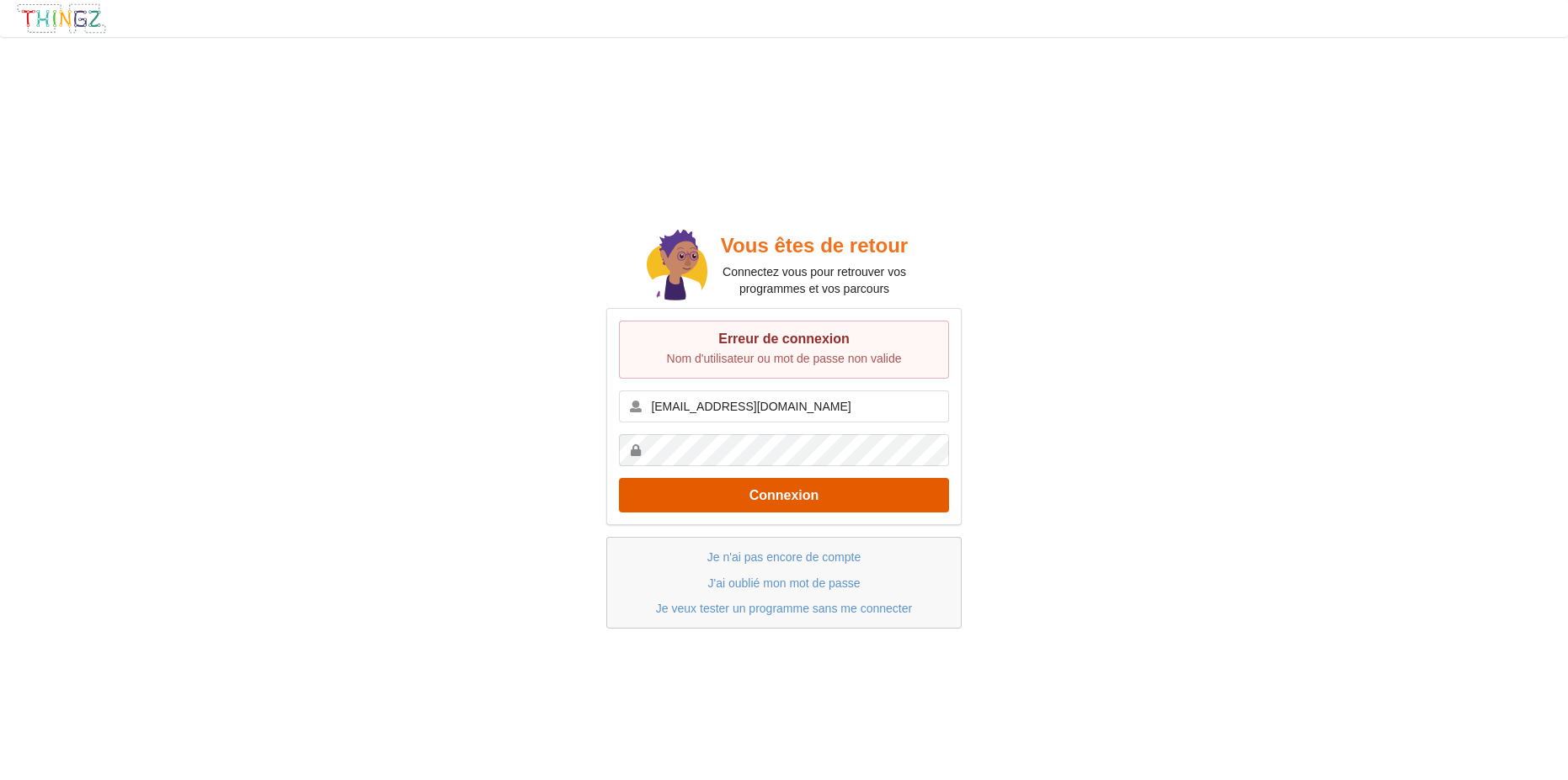
click at [793, 497] on button "Connexion" at bounding box center [784, 495] width 330 height 34
